Goal: Task Accomplishment & Management: Use online tool/utility

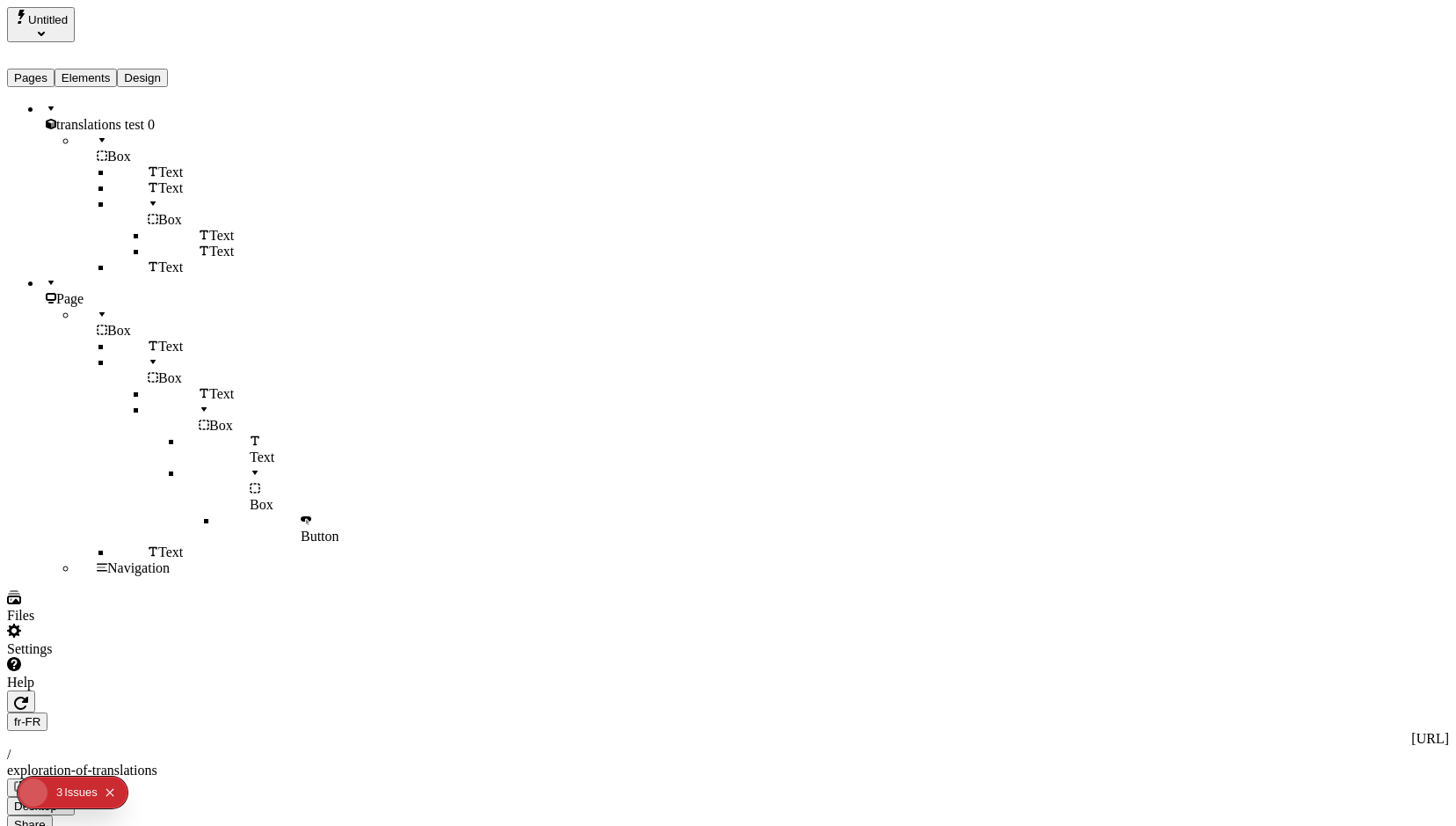
scroll to position [0, 6]
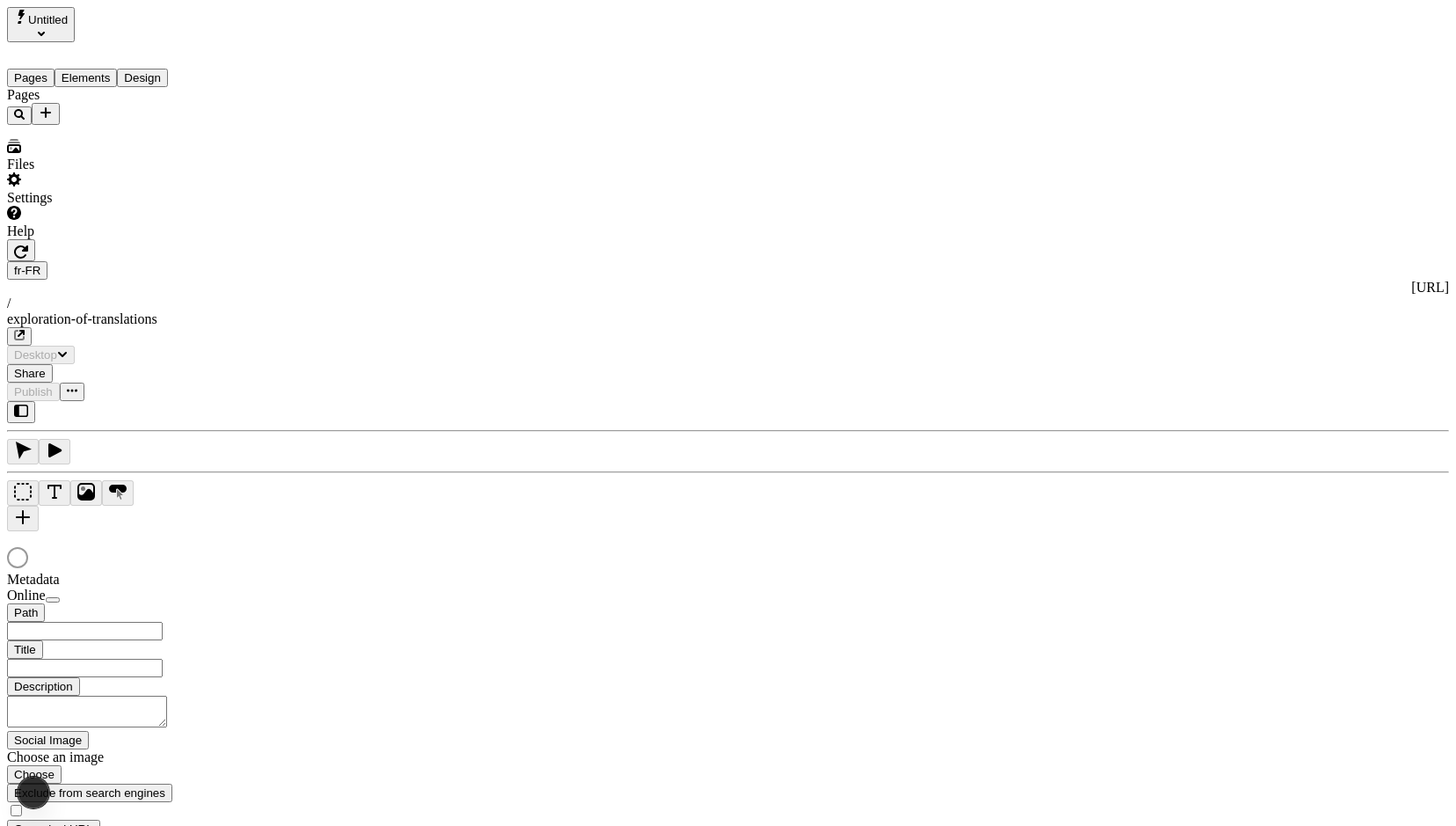
type input "/exploration-of-translations"
type input "The Great Translation Adventure"
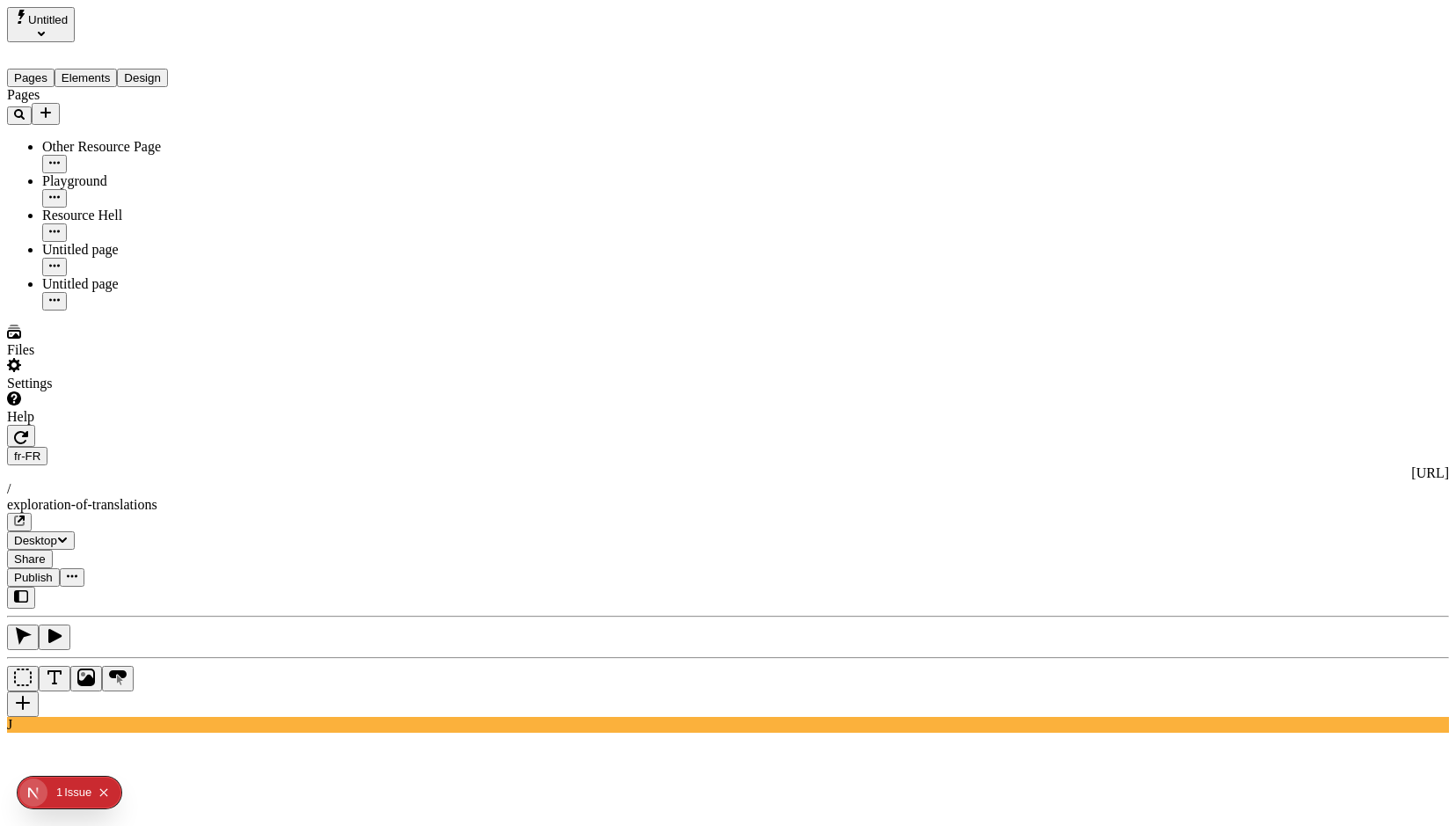
click at [356, 447] on div "fr-FR [URL] / exploration-of-translations" at bounding box center [728, 489] width 1442 height 84
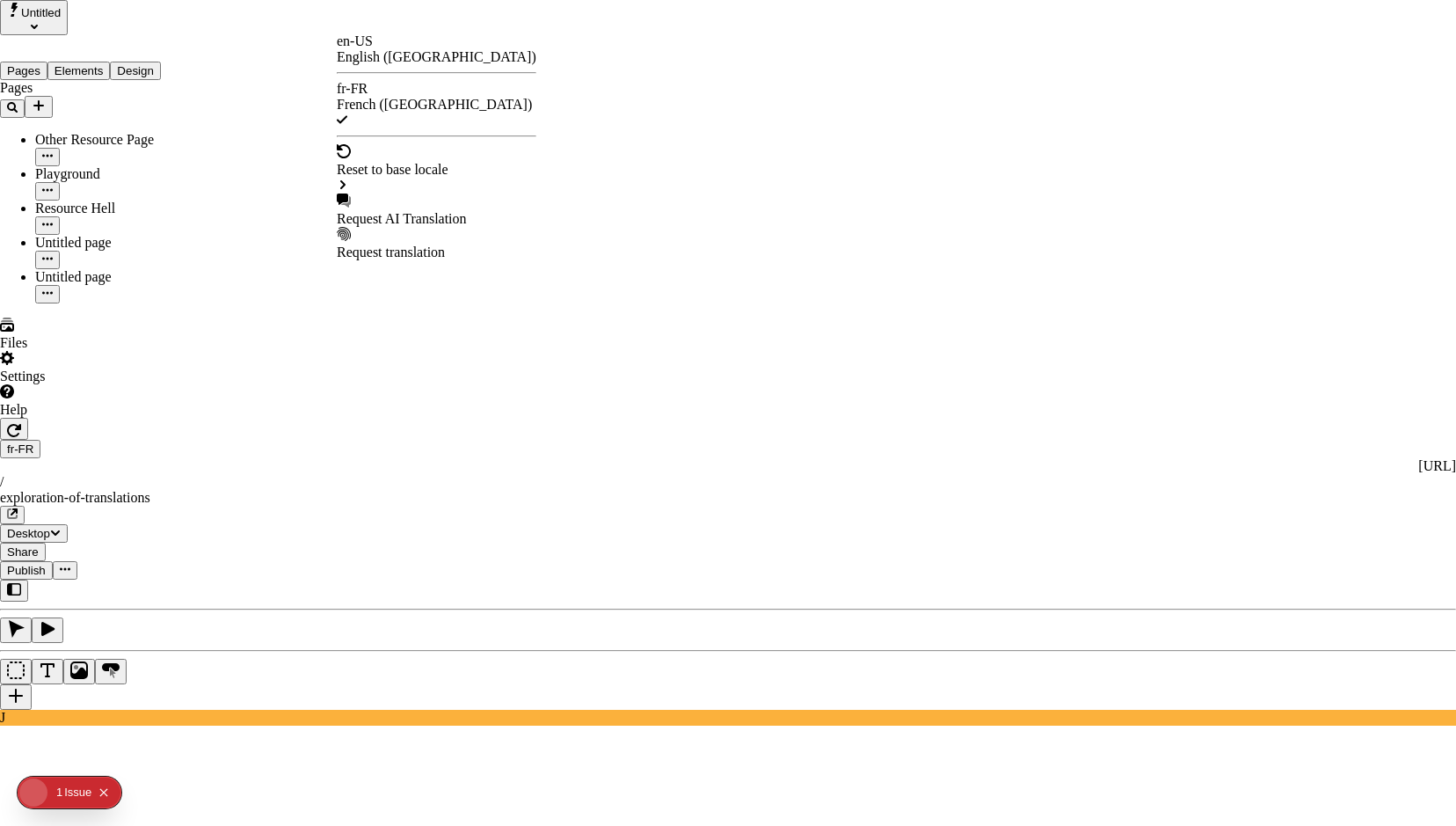
click at [405, 211] on div "Request AI Translation" at bounding box center [437, 219] width 199 height 15
checkbox input "true"
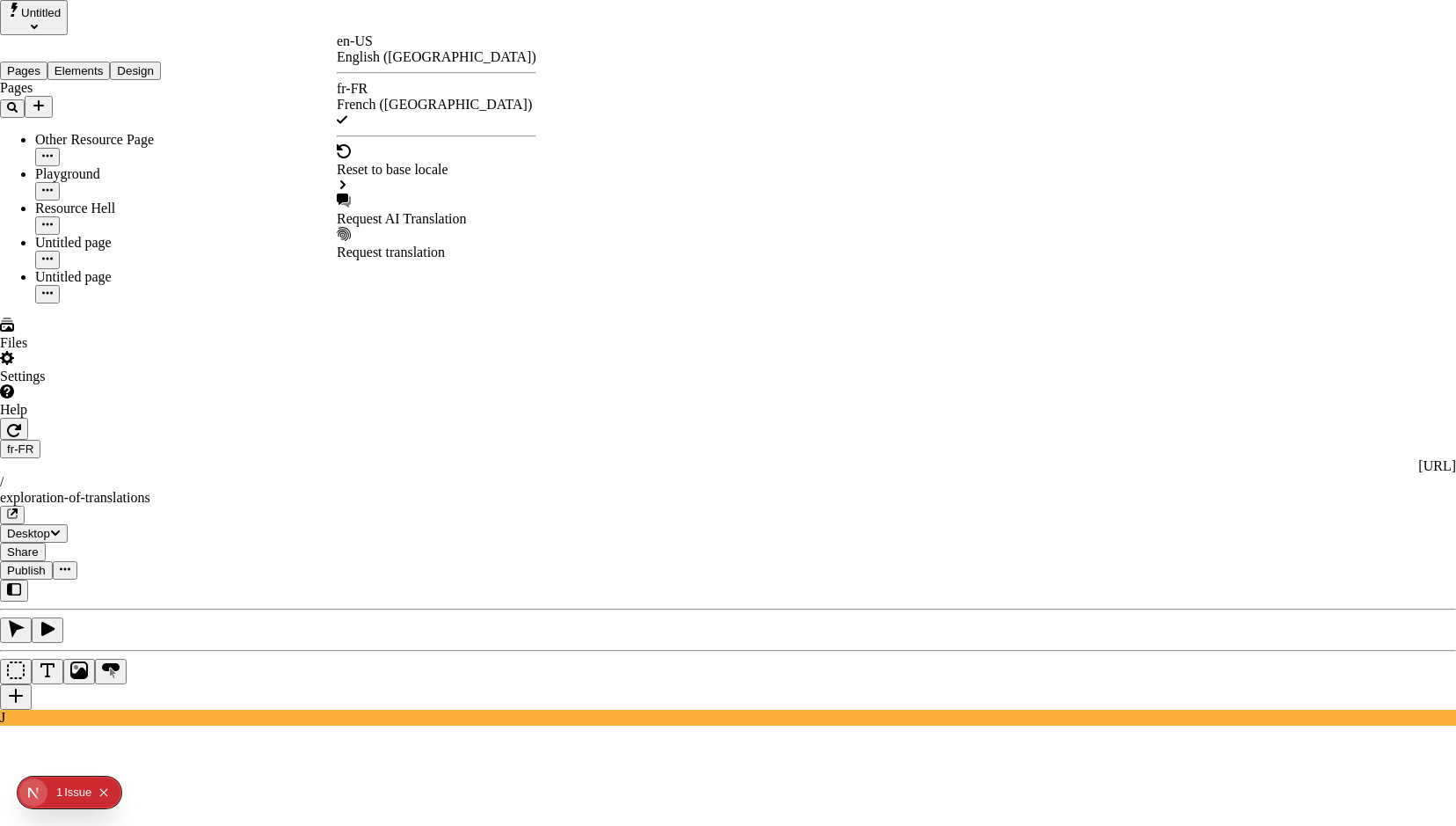
checkbox input "true"
checkbox input "false"
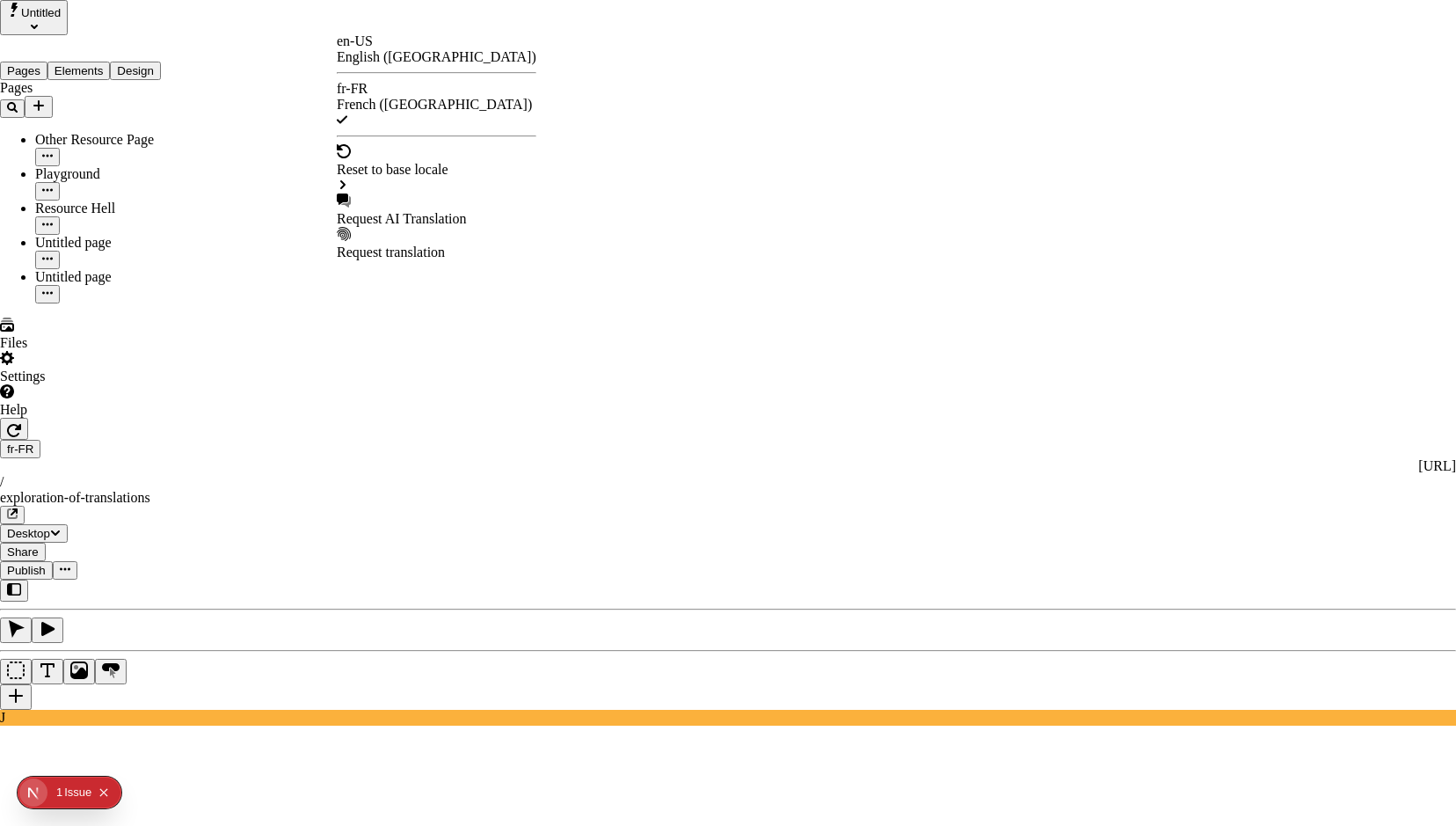
checkbox input "false"
checkbox input "true"
checkbox input "false"
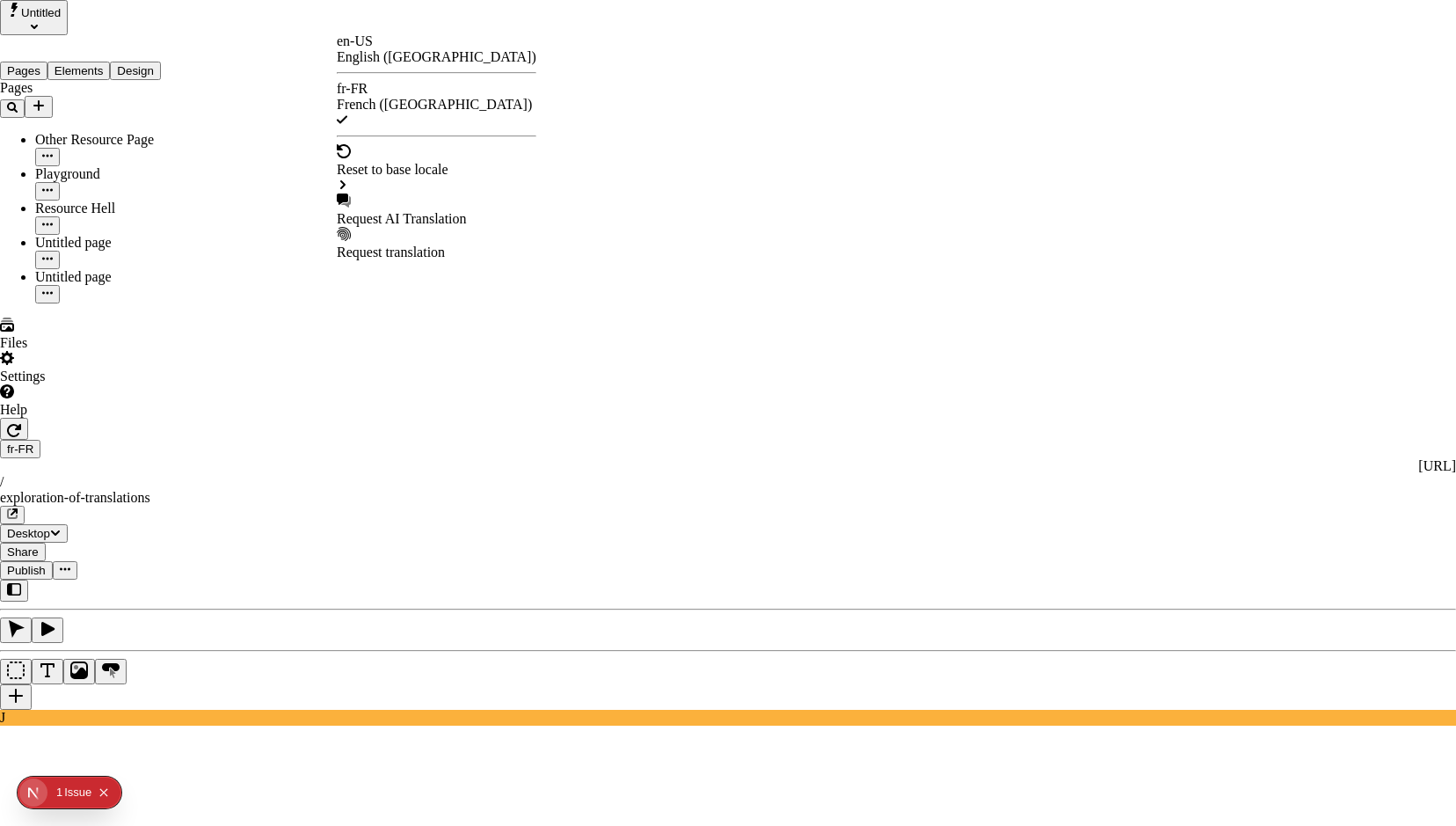
checkbox input "false"
checkbox input "true"
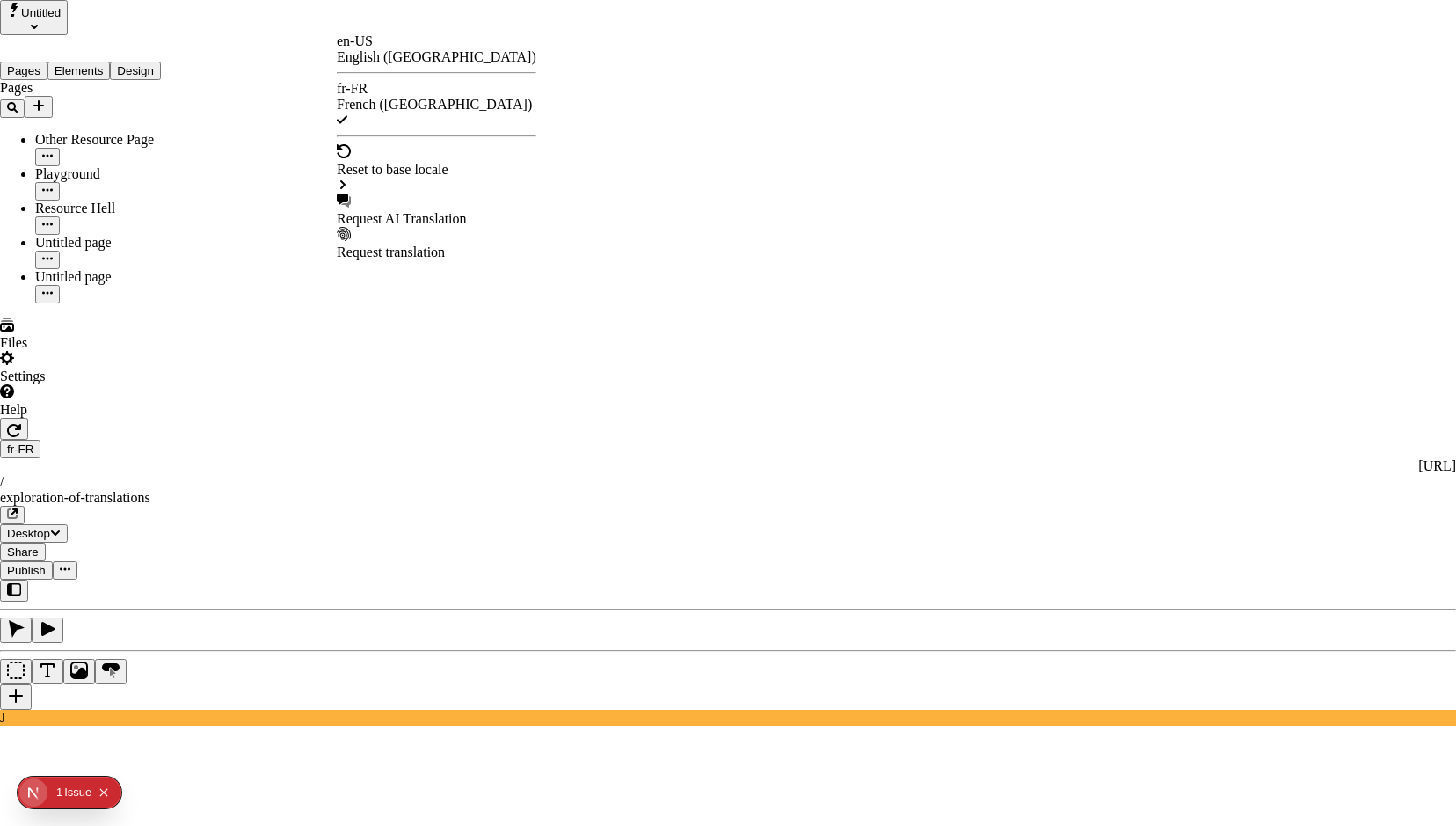
checkbox input "true"
checkbox input "false"
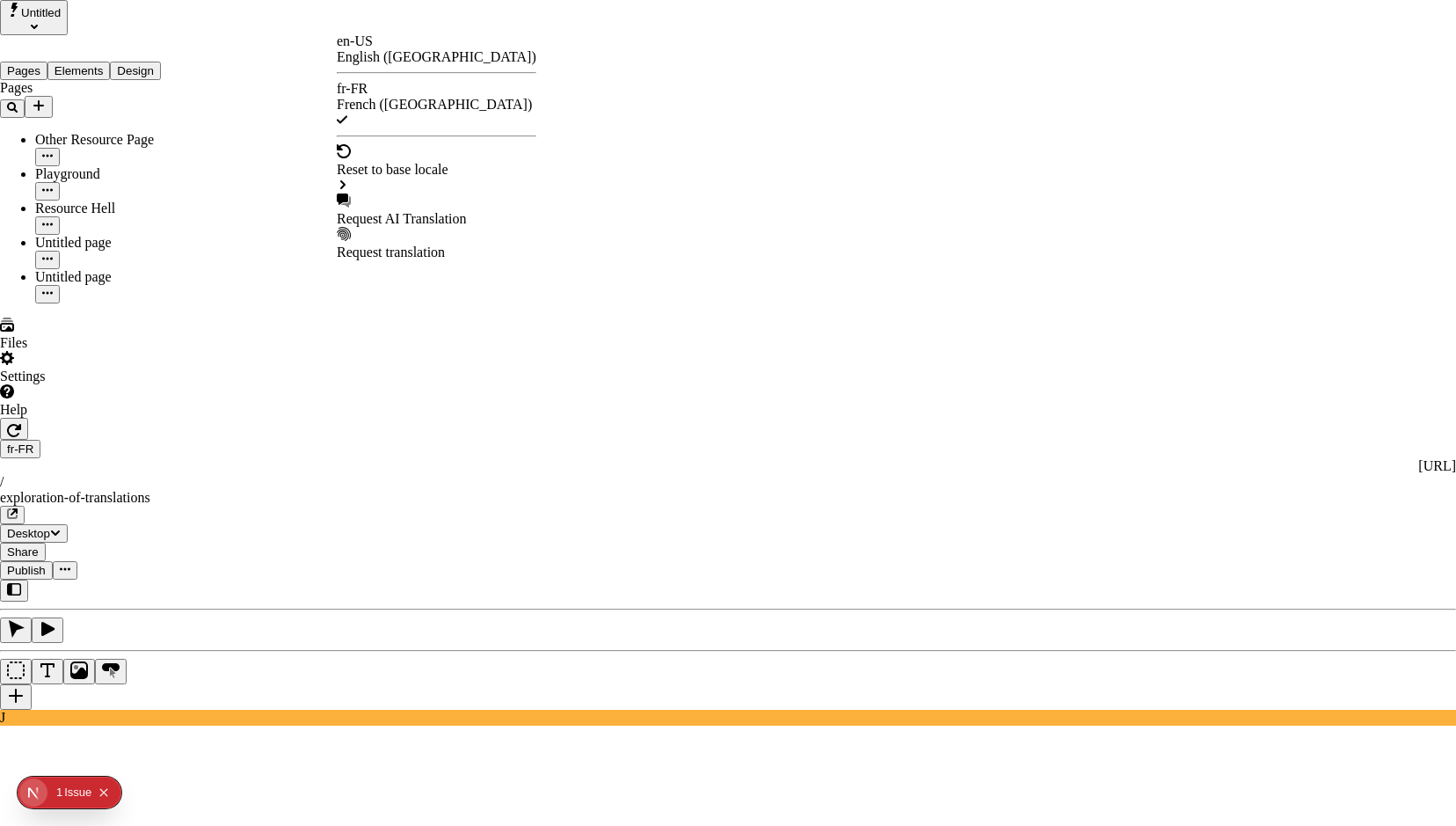
checkbox input "false"
checkbox input "true"
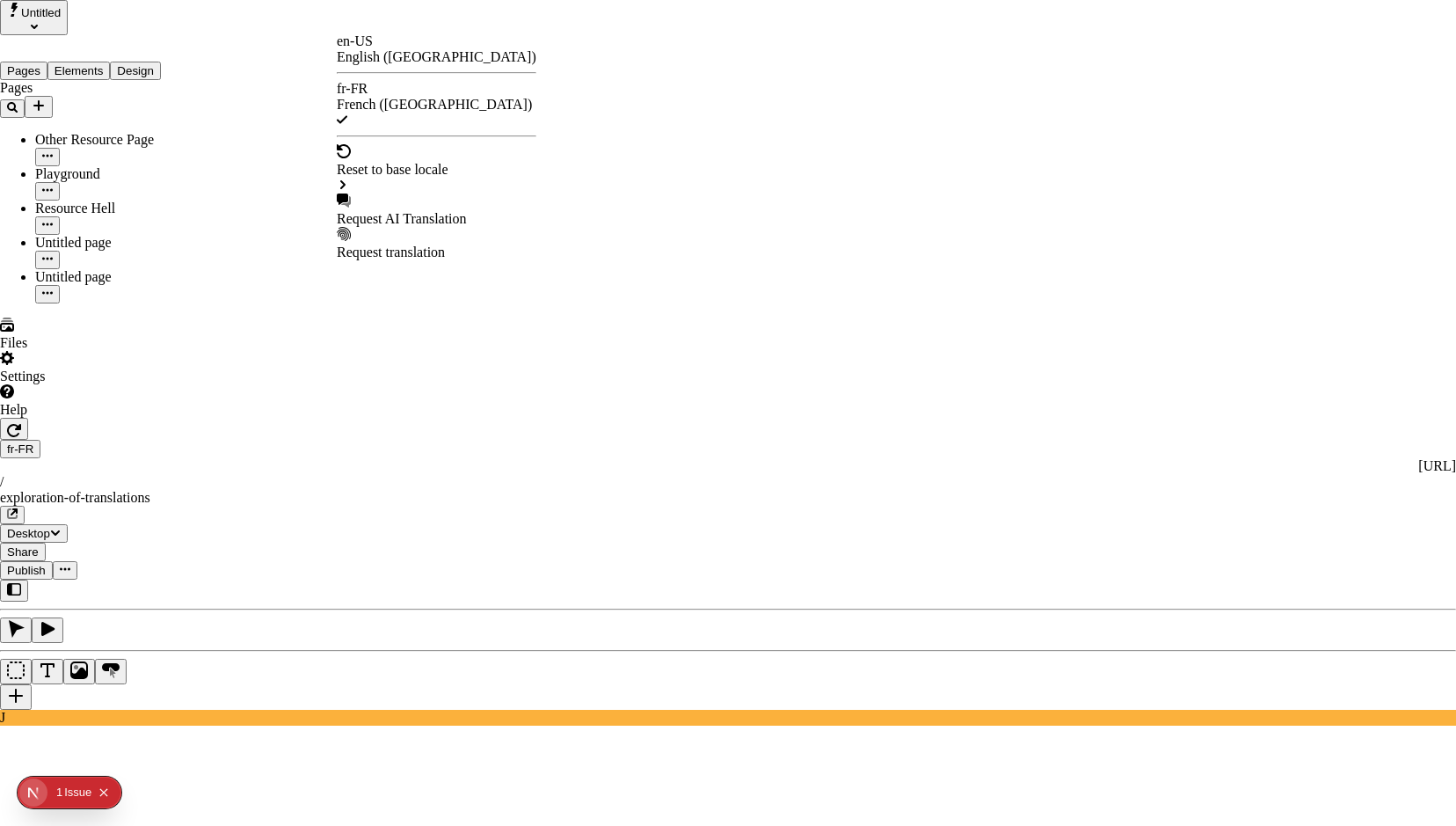
checkbox input "false"
checkbox input "true"
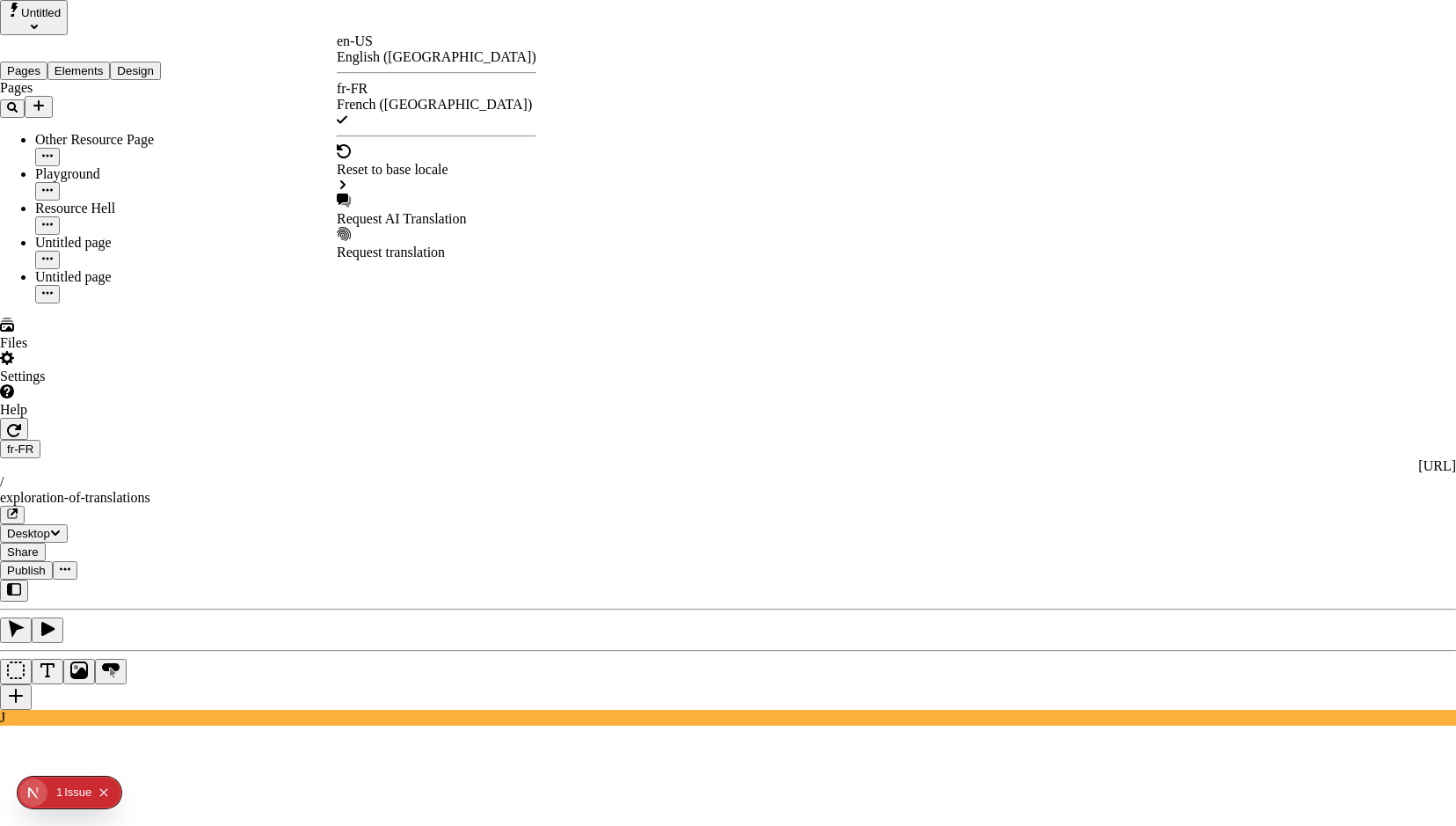
checkbox input "true"
checkbox input "false"
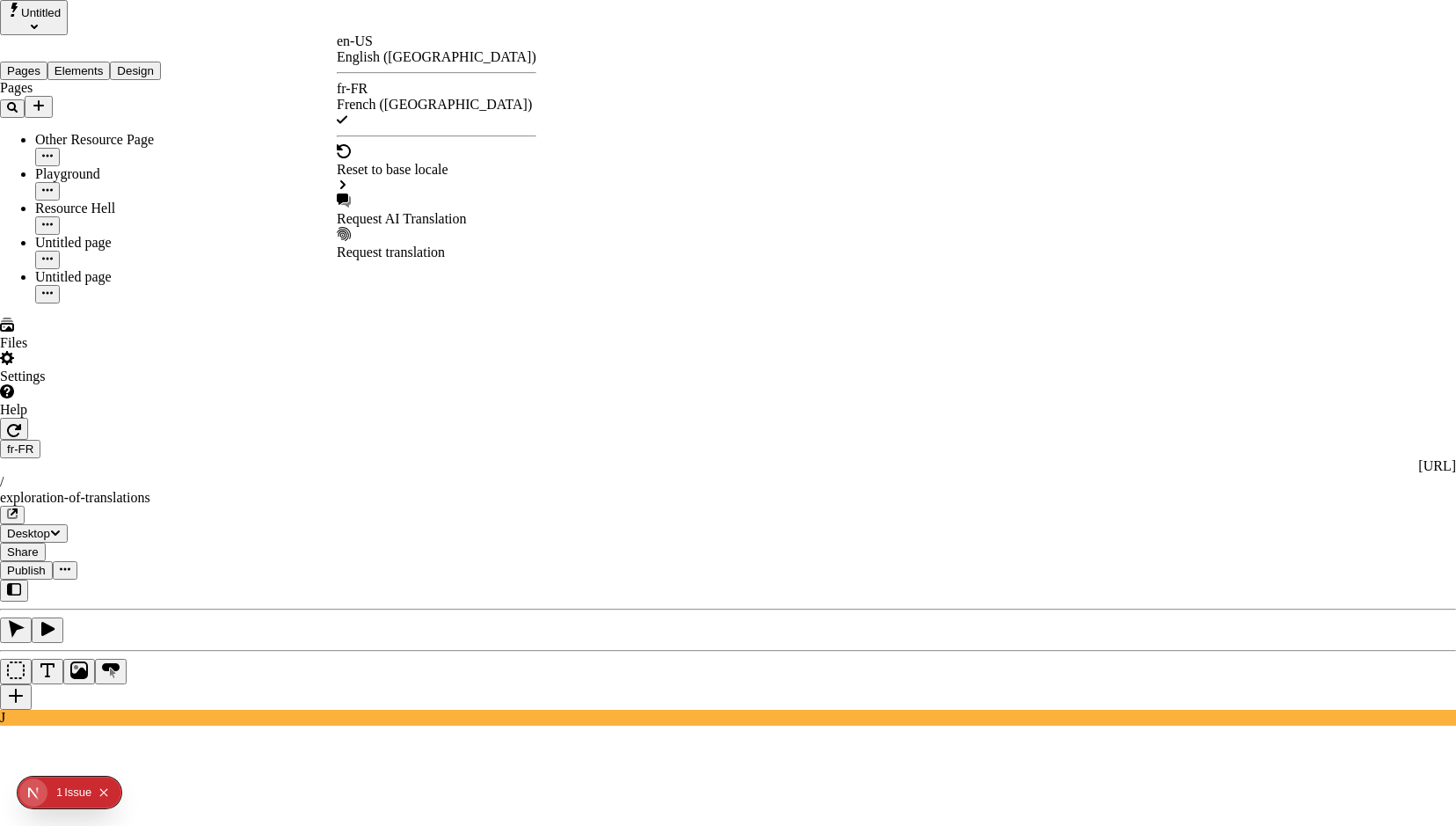
checkbox input "false"
checkbox input "true"
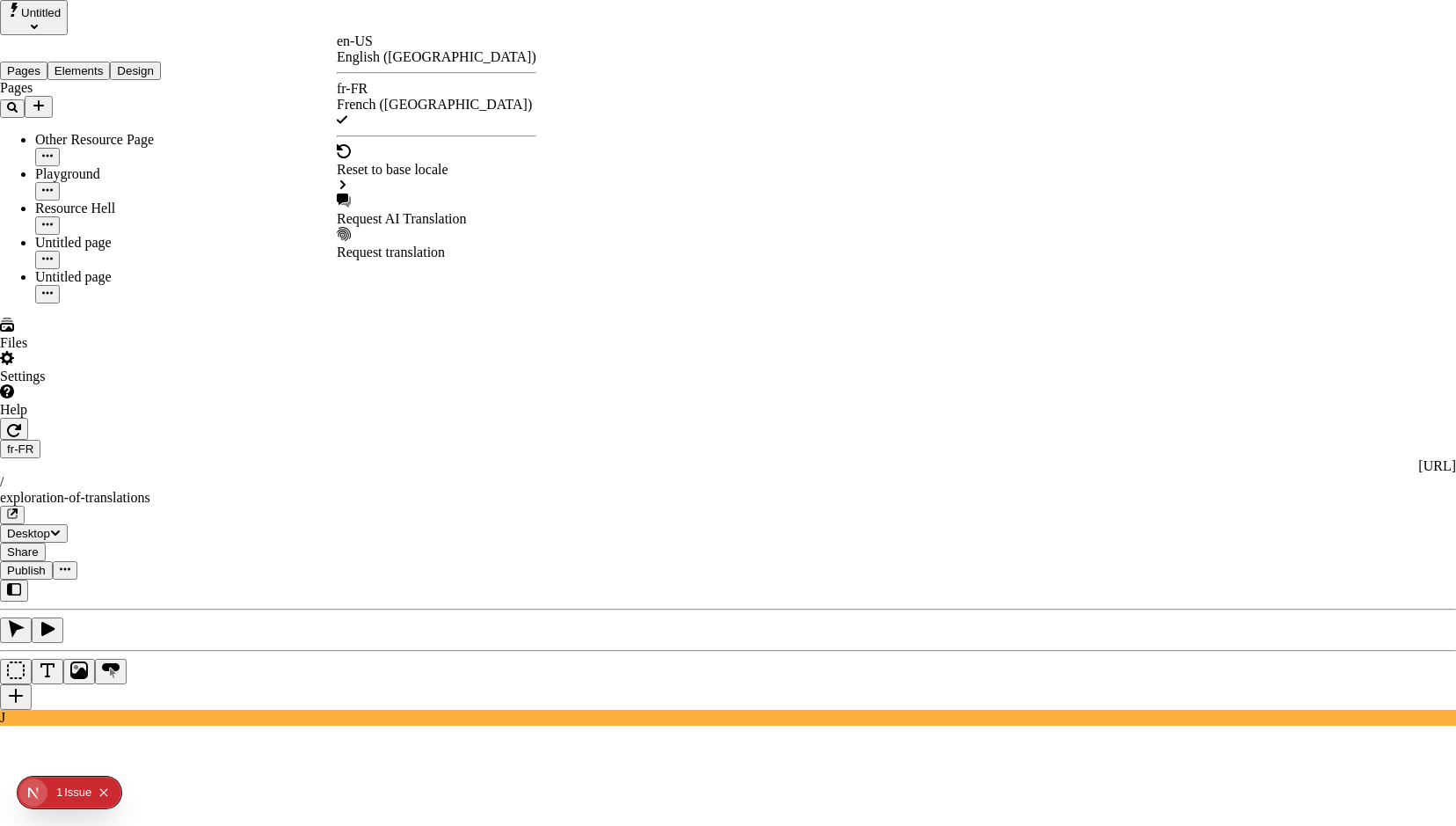
checkbox input "true"
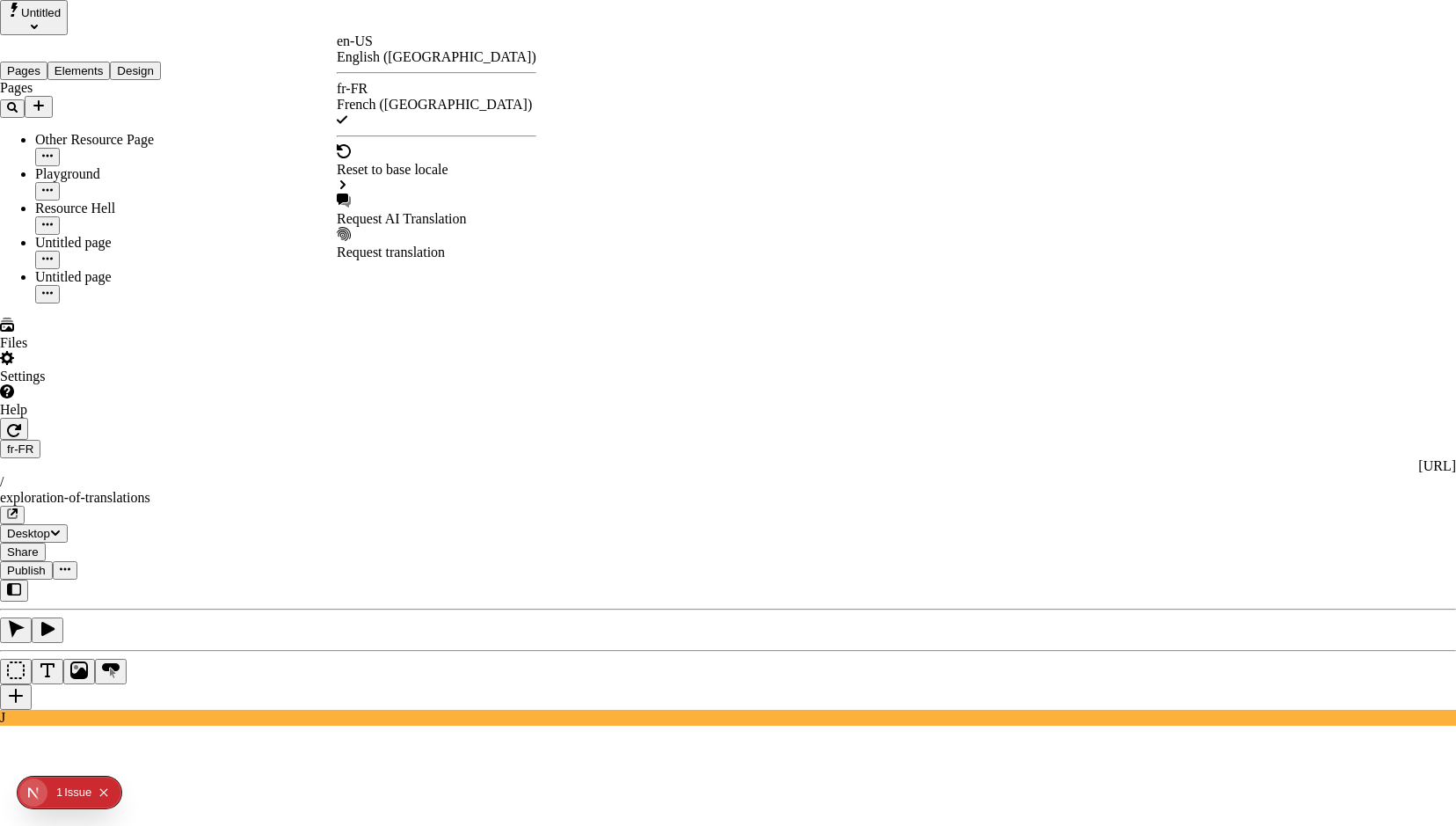
checkbox input "true"
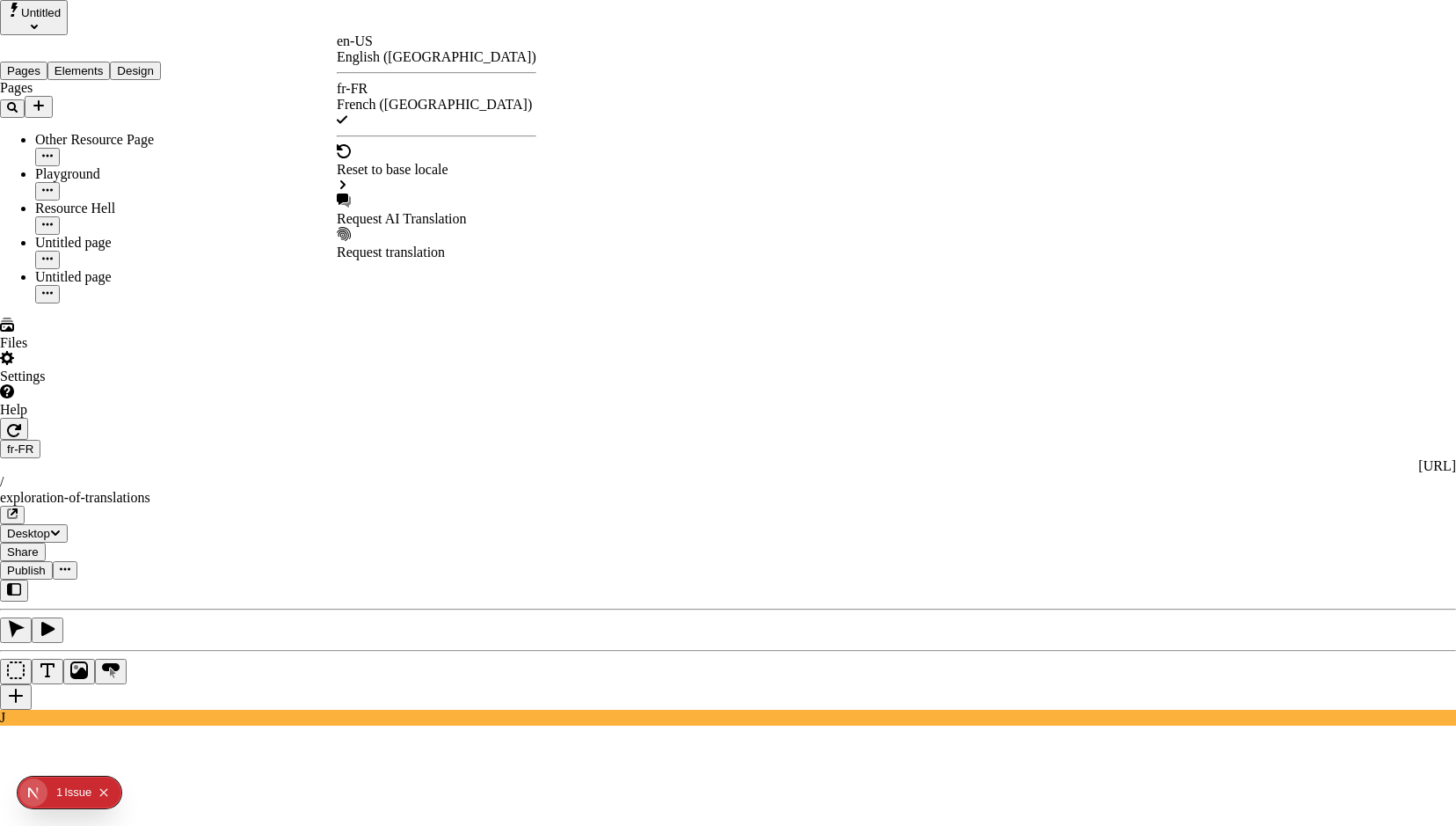
checkbox input "true"
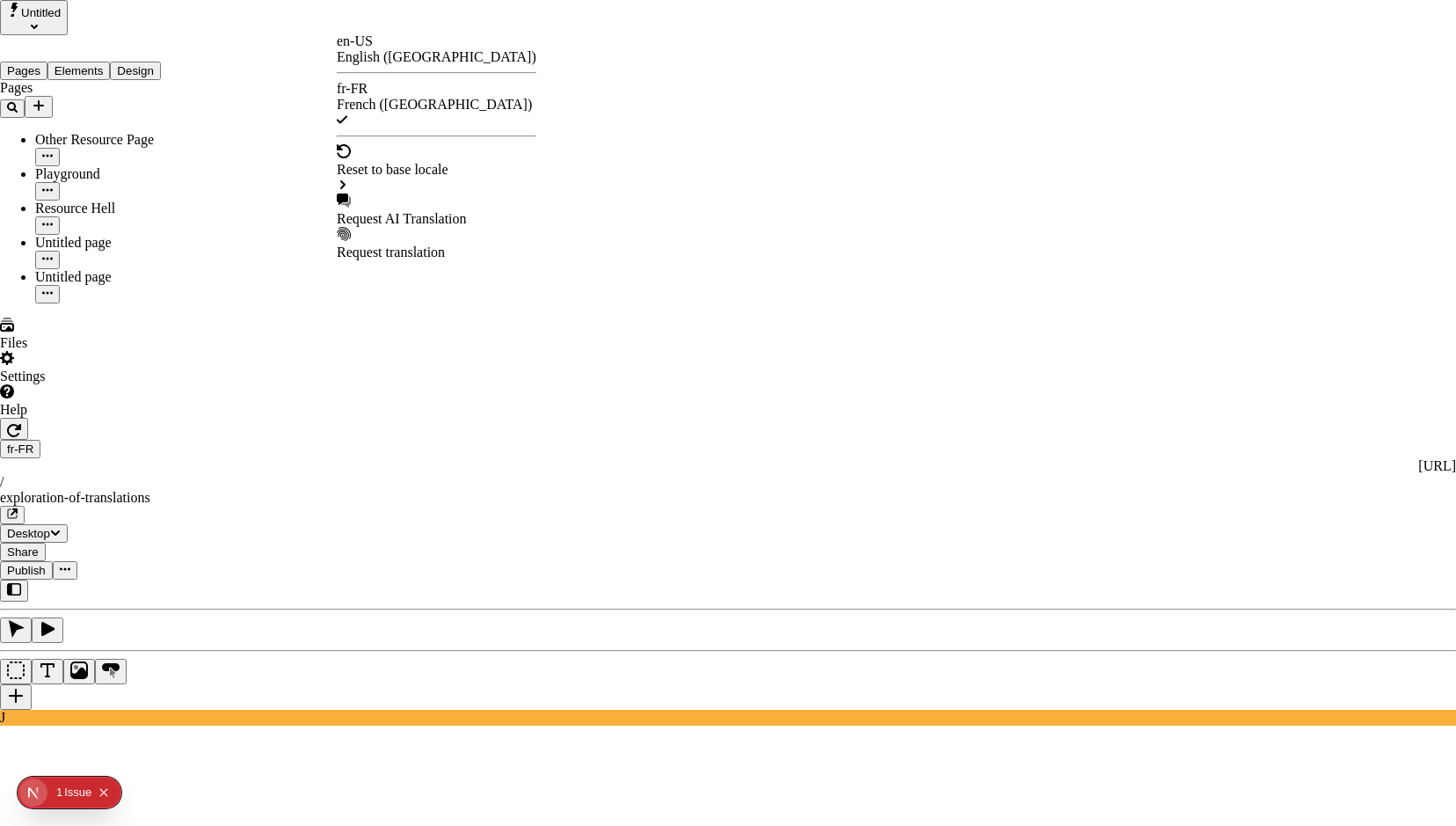
checkbox input "false"
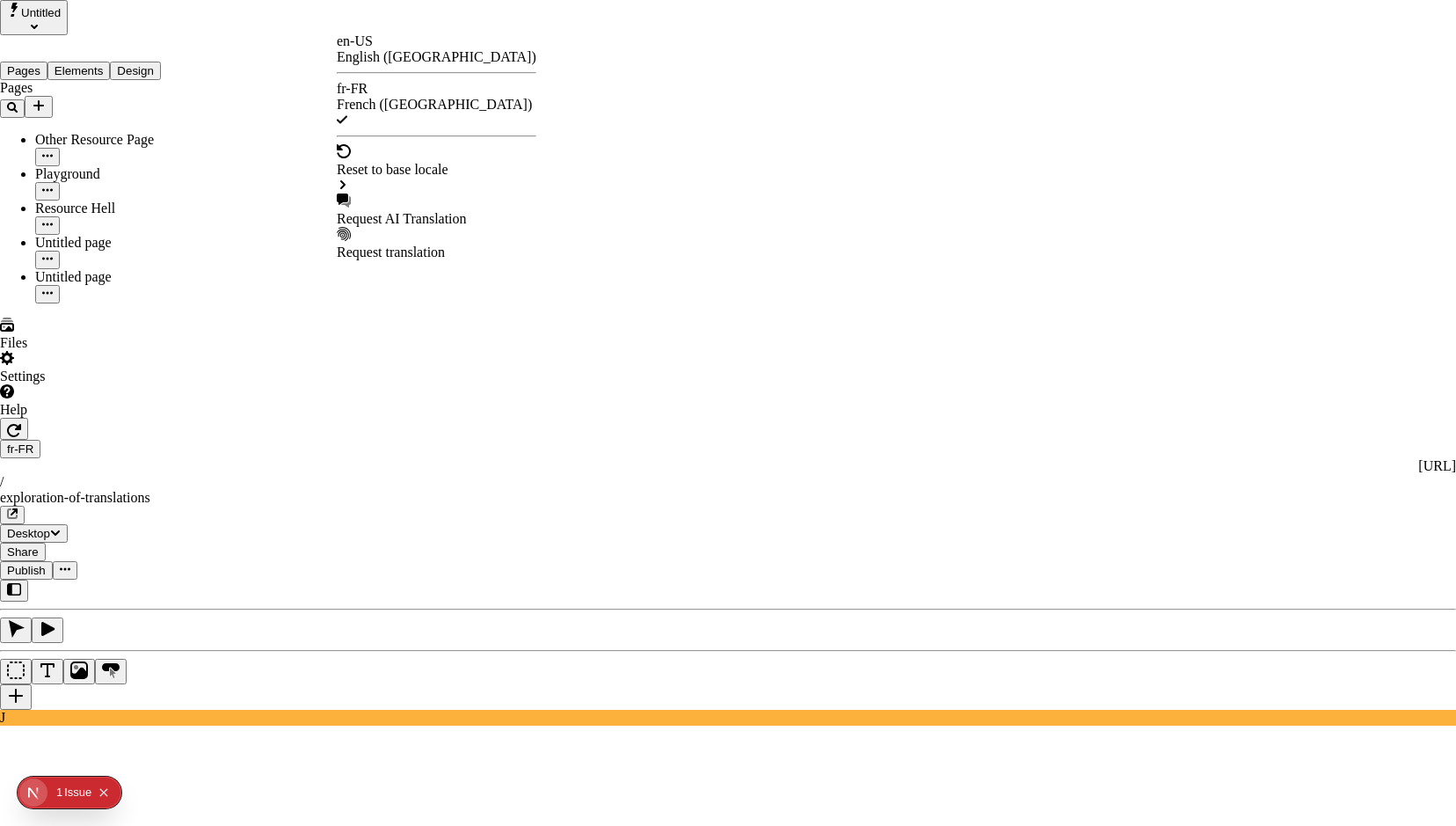
checkbox input "false"
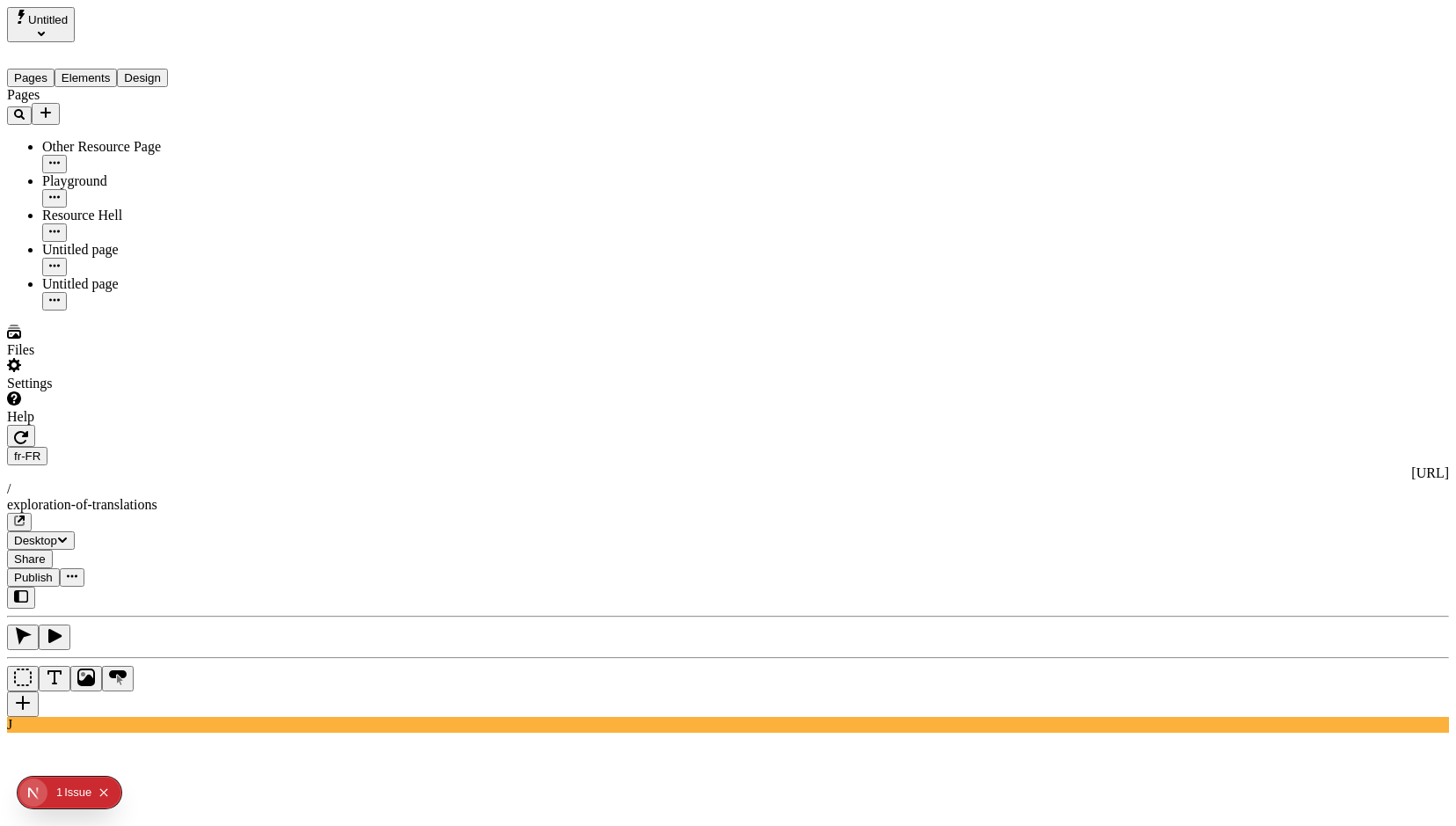
click at [77, 571] on icon "button" at bounding box center [72, 576] width 11 height 11
click at [53, 571] on span "Publish" at bounding box center [34, 578] width 39 height 14
